Goal: Find contact information: Find contact information

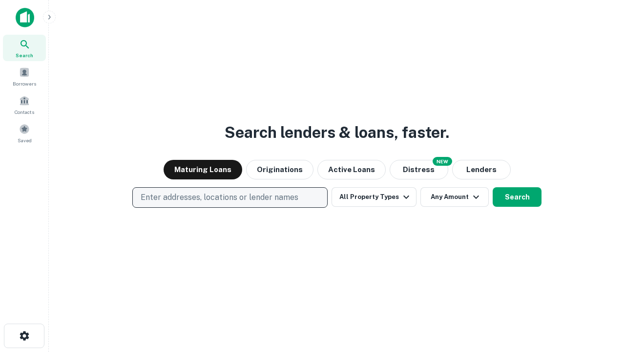
click at [230, 197] on p "Enter addresses, locations or lender names" at bounding box center [220, 198] width 158 height 12
type input "**********"
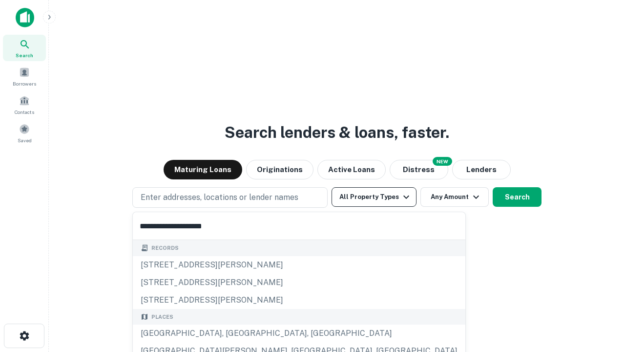
click at [234, 333] on div "Santa Monica, CA, USA" at bounding box center [299, 333] width 333 height 18
click at [374, 197] on button "All Property Types" at bounding box center [374, 197] width 85 height 20
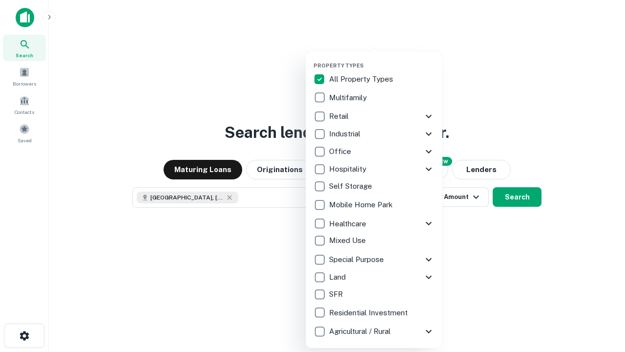
click at [382, 59] on button "button" at bounding box center [382, 59] width 137 height 0
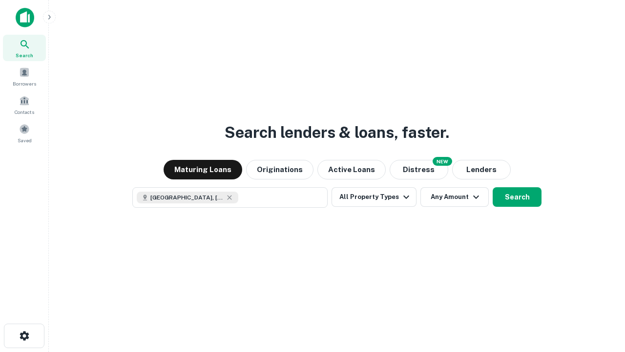
scroll to position [16, 0]
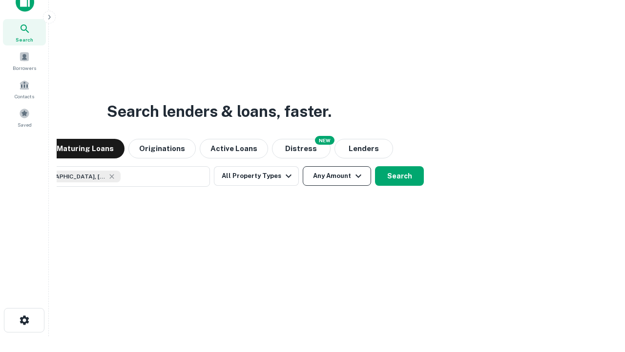
click at [303, 166] on button "Any Amount" at bounding box center [337, 176] width 68 height 20
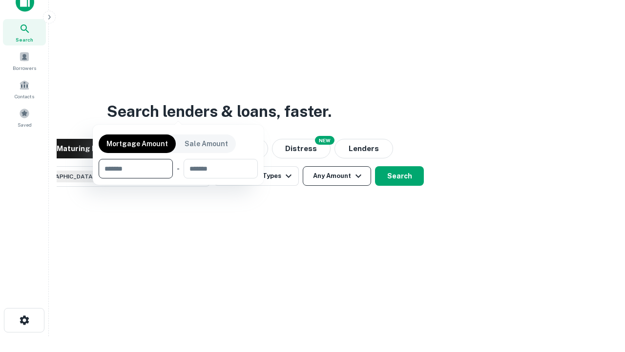
scroll to position [70, 277]
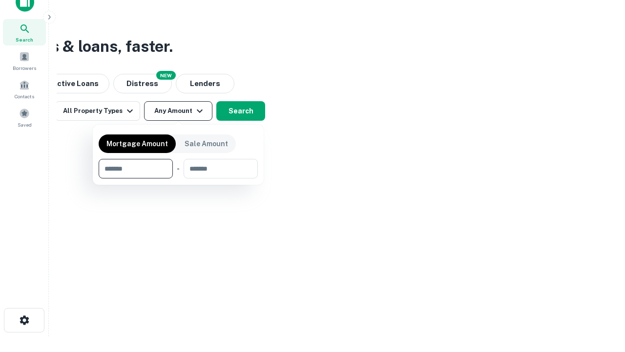
type input "*******"
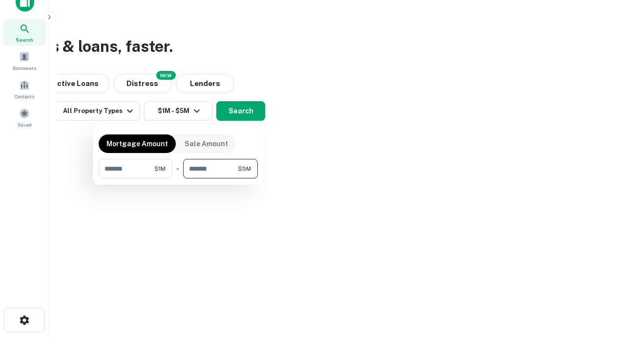
type input "*******"
click at [178, 178] on button "button" at bounding box center [178, 178] width 159 height 0
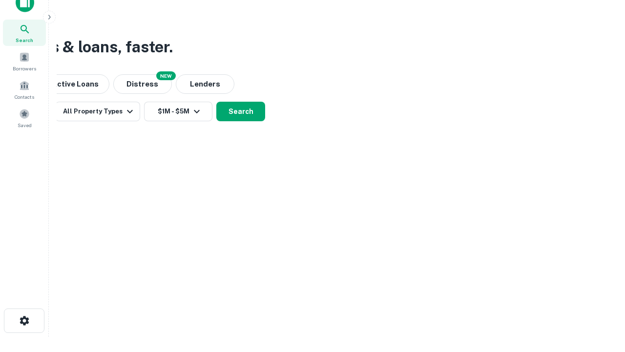
scroll to position [5, 180]
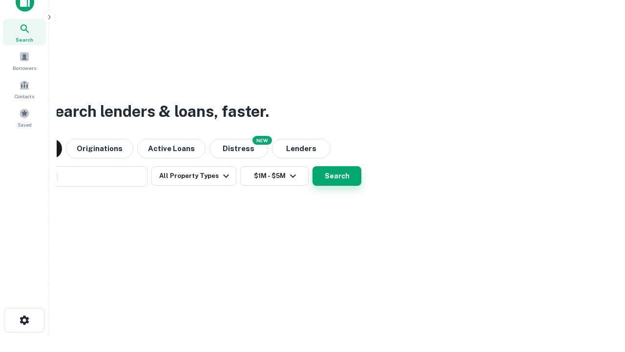
click at [313, 166] on button "Search" at bounding box center [337, 176] width 49 height 20
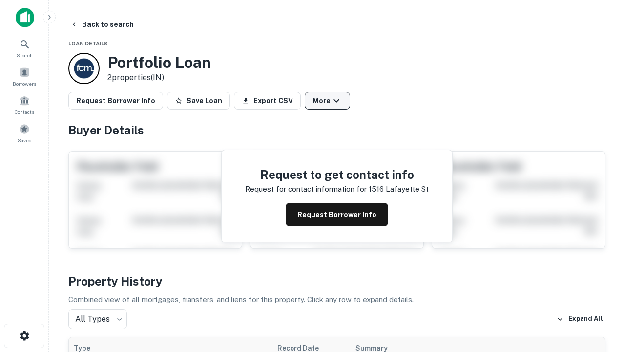
click at [327, 101] on button "More" at bounding box center [327, 101] width 45 height 18
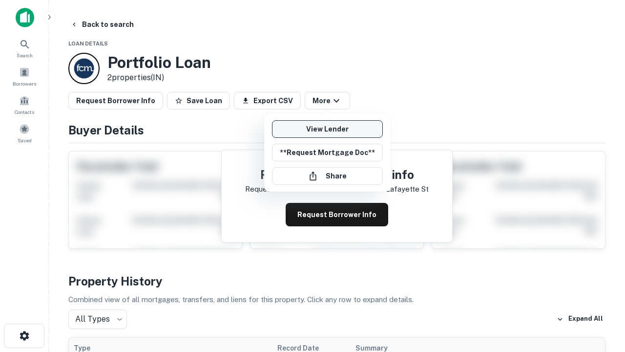
click at [327, 129] on link "View Lender" at bounding box center [327, 129] width 111 height 18
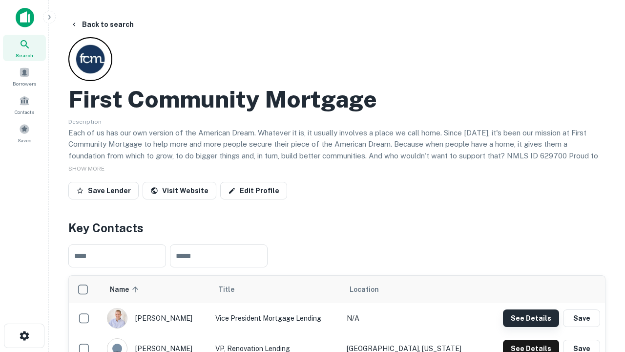
click at [531, 318] on button "See Details" at bounding box center [531, 318] width 56 height 18
click at [24, 336] on icon "button" at bounding box center [25, 336] width 12 height 12
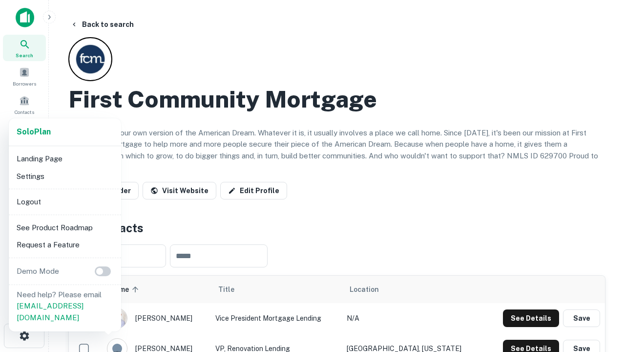
click at [64, 201] on li "Logout" at bounding box center [65, 202] width 105 height 18
